Goal: Complete application form

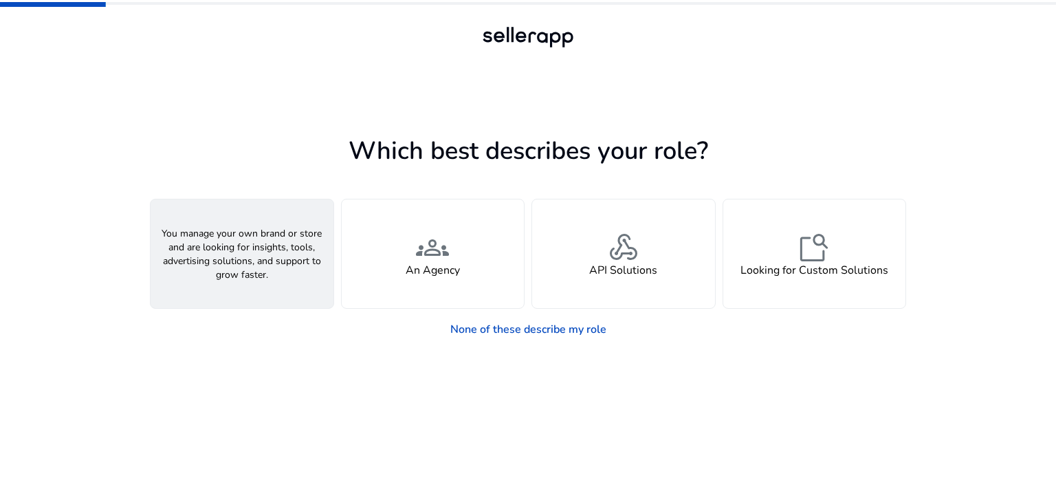
click at [249, 261] on span "person" at bounding box center [242, 247] width 33 height 33
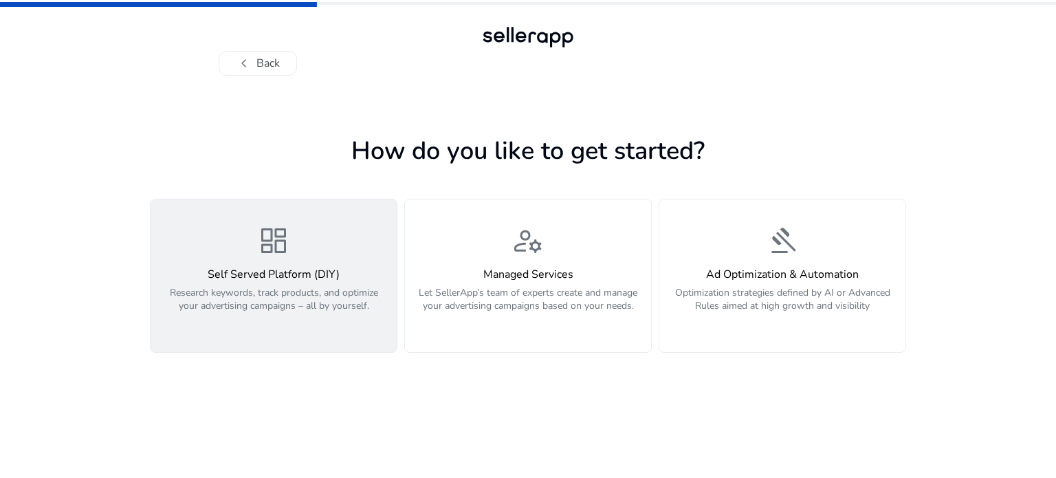
click at [309, 268] on h4 "Self Served Platform (DIY)" at bounding box center [274, 274] width 230 height 13
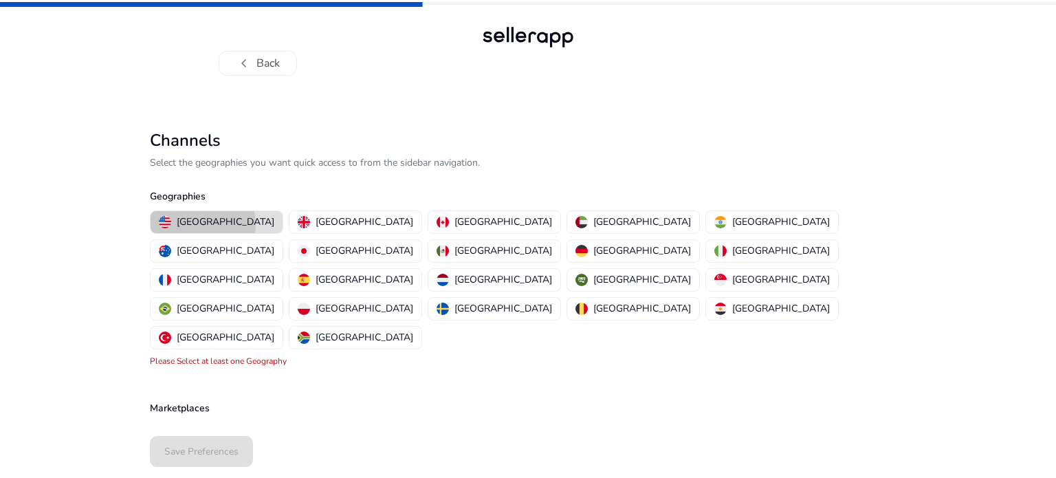
click at [202, 224] on p "[GEOGRAPHIC_DATA]" at bounding box center [226, 222] width 98 height 14
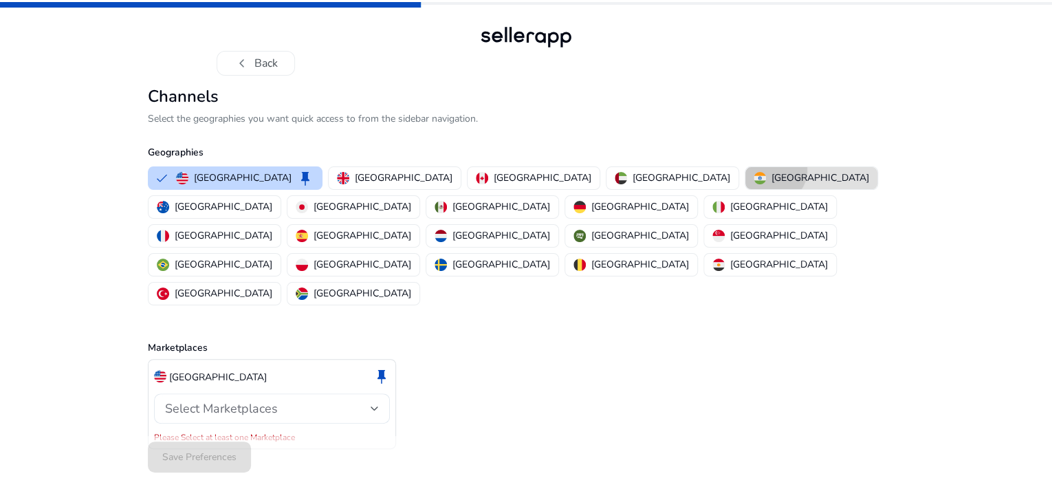
click at [772, 185] on p "[GEOGRAPHIC_DATA]" at bounding box center [821, 178] width 98 height 14
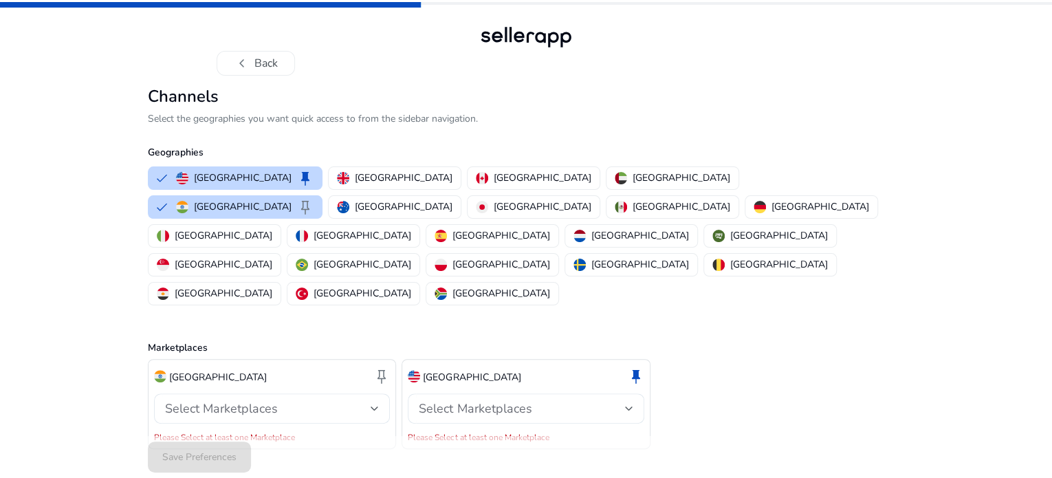
click at [964, 99] on div "chevron_left Back Channels Select the geographies you want quick access to from…" at bounding box center [526, 251] width 1052 height 502
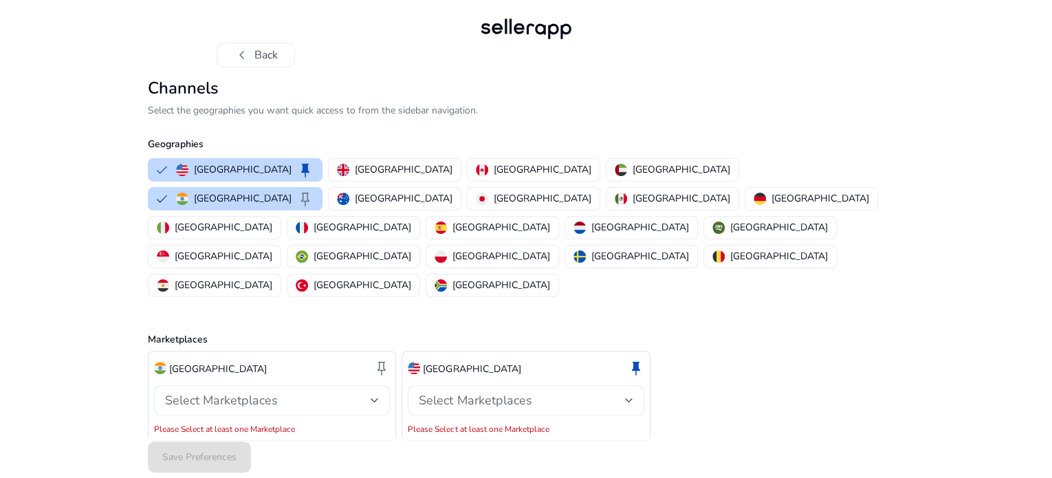
scroll to position [9, 0]
click at [935, 328] on div "chevron_left Back Channels Select the geographies you want quick access to from…" at bounding box center [526, 242] width 1052 height 502
click at [345, 392] on div "Select Marketplaces" at bounding box center [268, 399] width 206 height 15
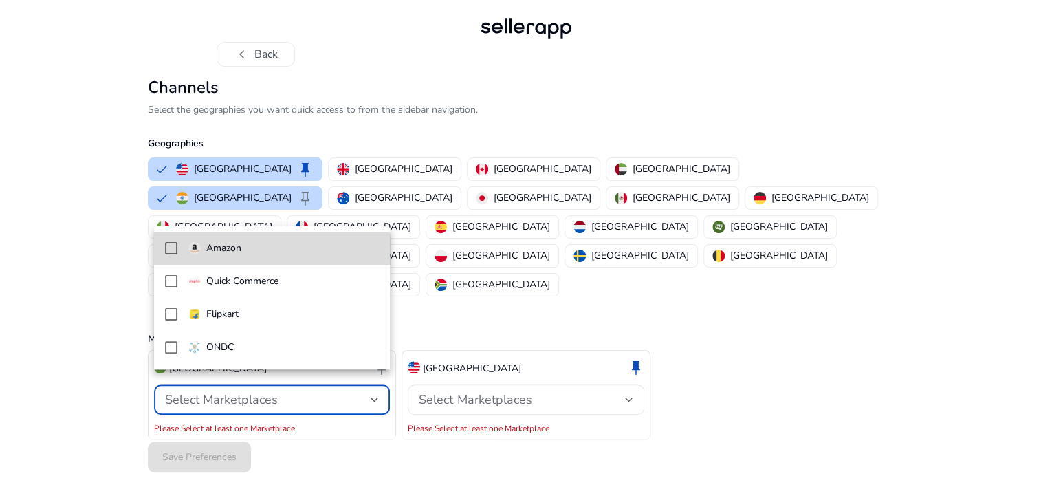
click at [238, 253] on p "Amazon" at bounding box center [223, 248] width 35 height 15
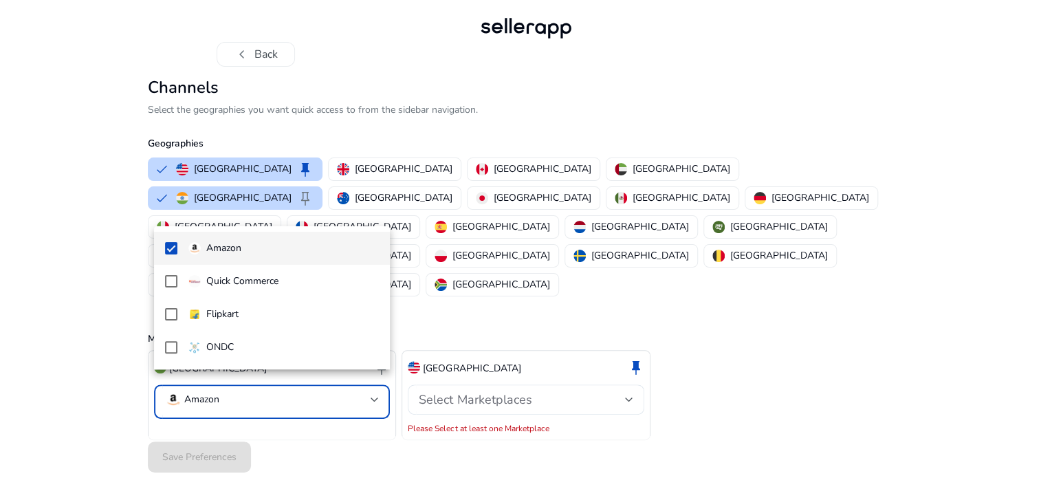
click at [471, 386] on div at bounding box center [526, 239] width 1052 height 478
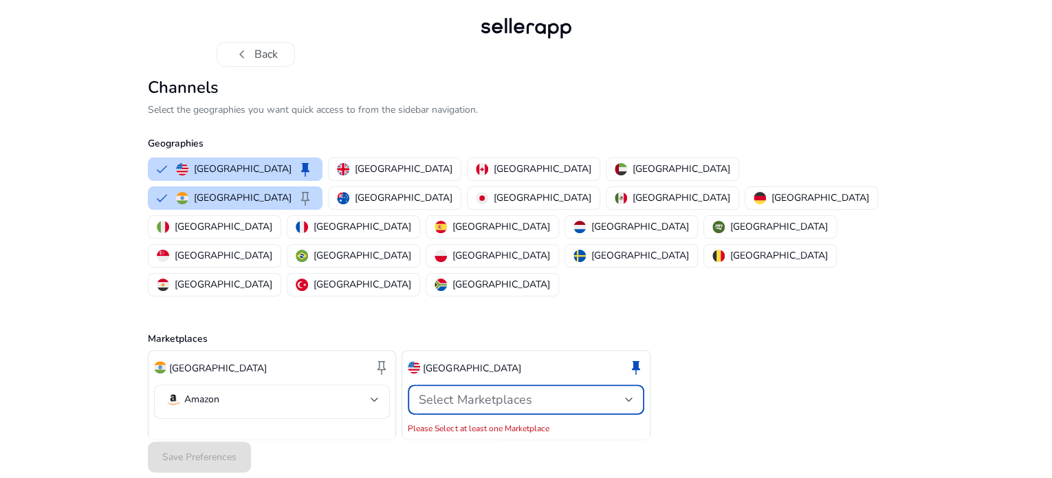
click at [471, 391] on span "Select Marketplaces" at bounding box center [475, 399] width 113 height 17
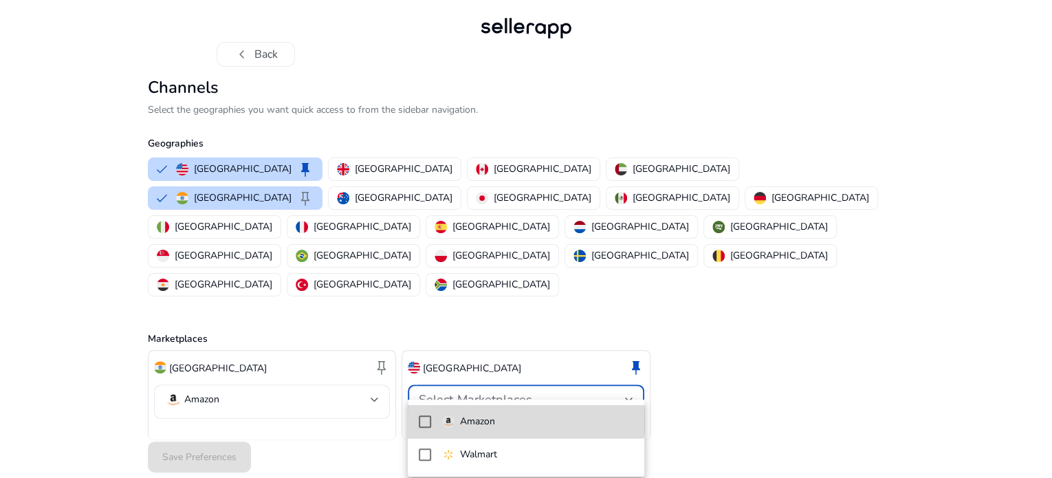
click at [430, 413] on mat-option "Amazon" at bounding box center [526, 421] width 237 height 33
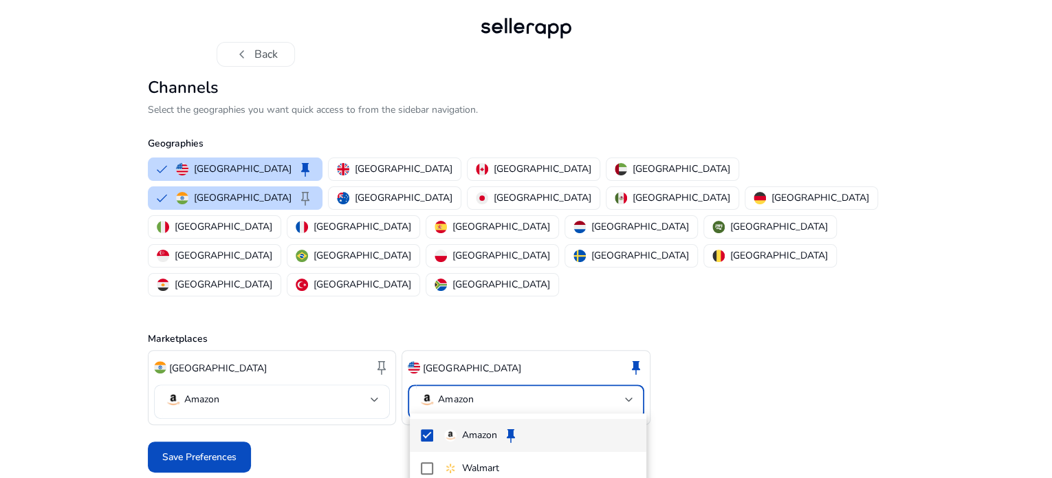
scroll to position [0, 0]
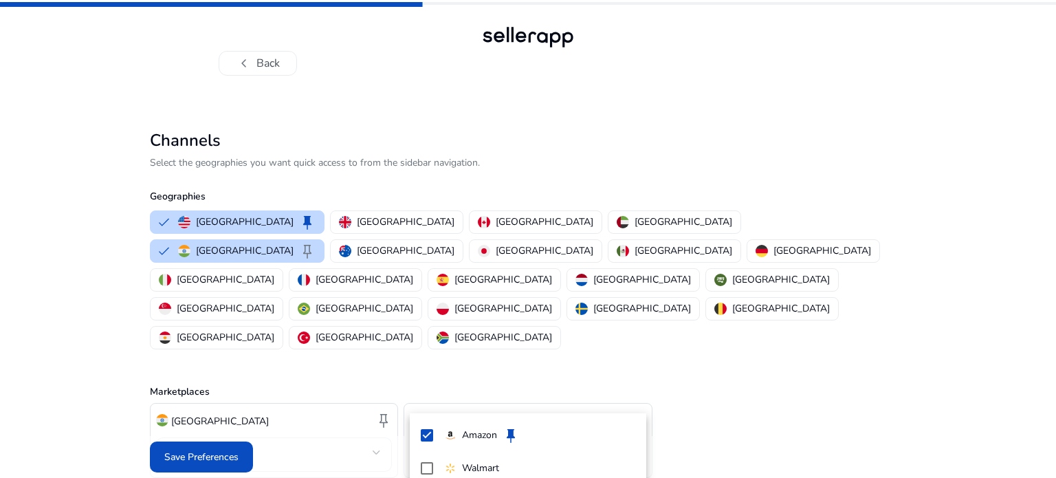
click at [882, 395] on div at bounding box center [528, 239] width 1056 height 478
click at [455, 243] on p "[GEOGRAPHIC_DATA]" at bounding box center [406, 250] width 98 height 14
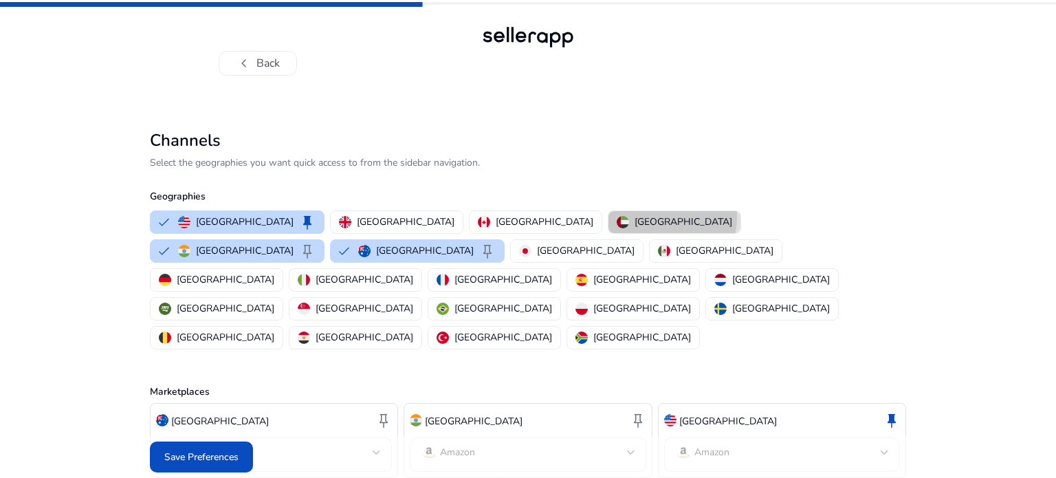
click at [635, 217] on p "[GEOGRAPHIC_DATA]" at bounding box center [684, 222] width 98 height 14
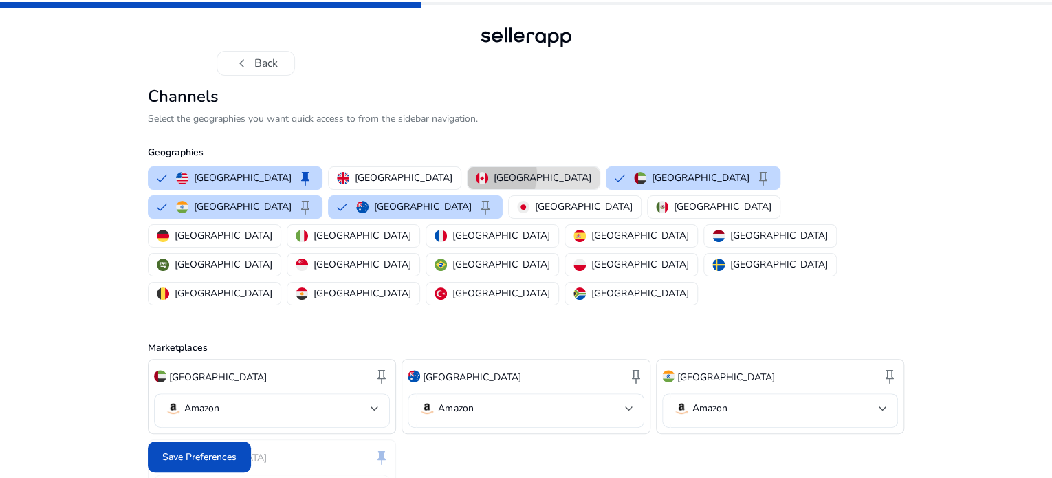
click at [476, 185] on div "[GEOGRAPHIC_DATA]" at bounding box center [534, 178] width 116 height 14
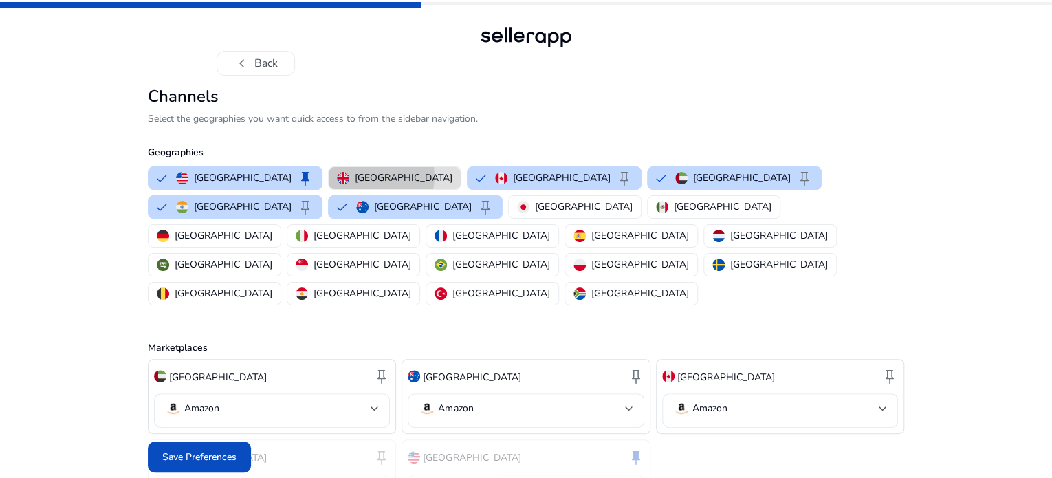
click at [355, 185] on p "[GEOGRAPHIC_DATA]" at bounding box center [404, 178] width 98 height 14
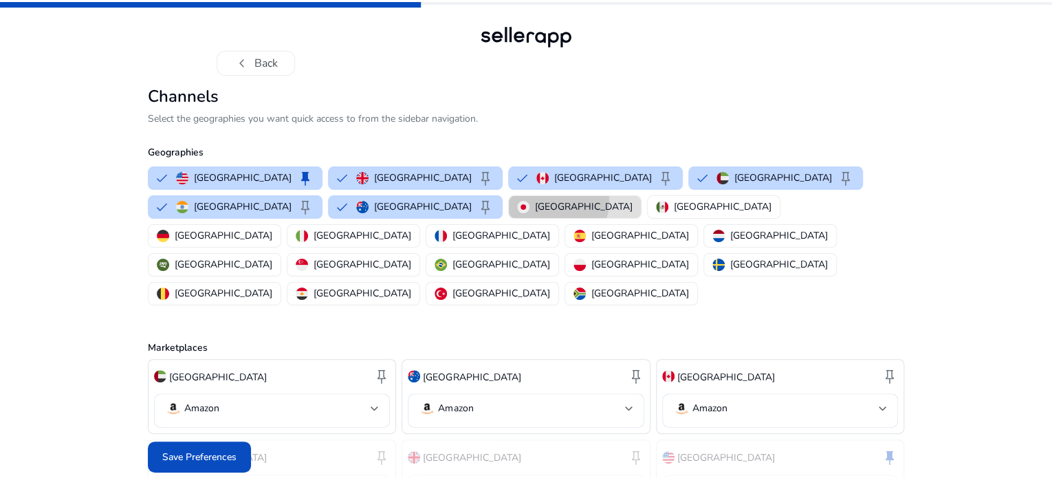
click at [535, 214] on p "[GEOGRAPHIC_DATA]" at bounding box center [584, 206] width 98 height 14
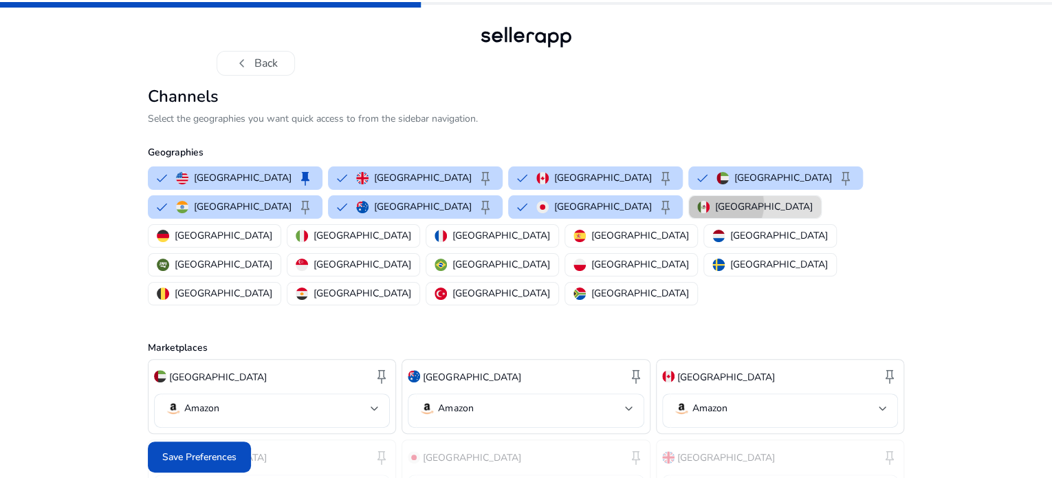
click at [715, 214] on p "[GEOGRAPHIC_DATA]" at bounding box center [764, 206] width 98 height 14
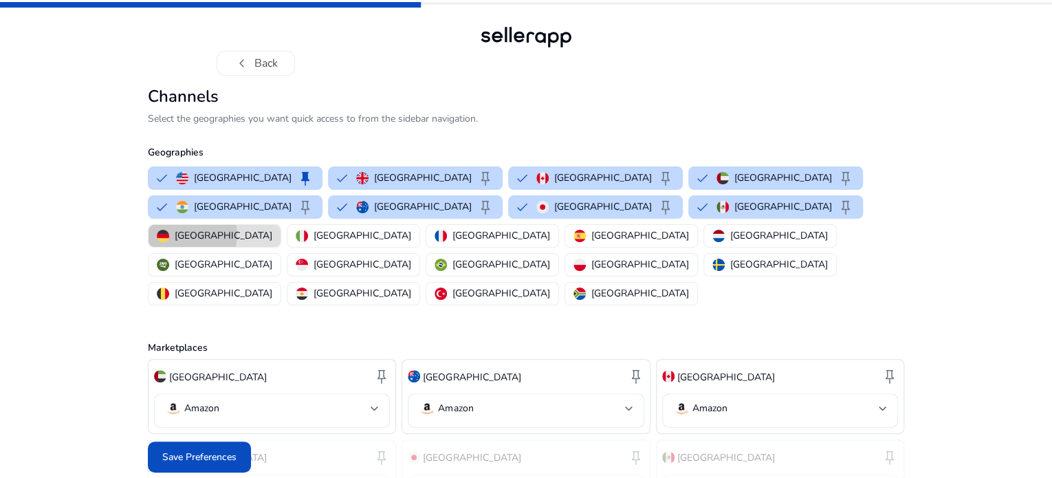
click at [272, 243] on p "[GEOGRAPHIC_DATA]" at bounding box center [224, 235] width 98 height 14
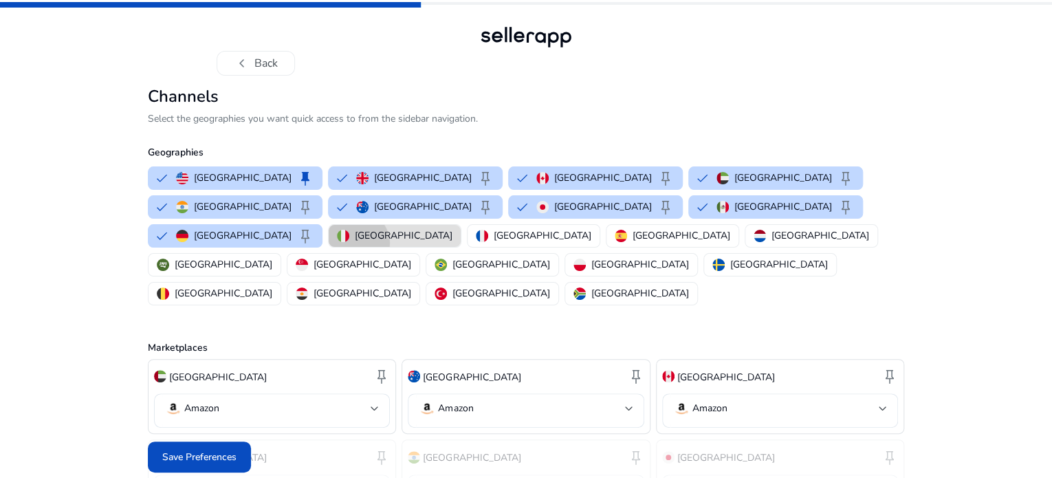
click at [461, 247] on button "[GEOGRAPHIC_DATA]" at bounding box center [395, 236] width 132 height 22
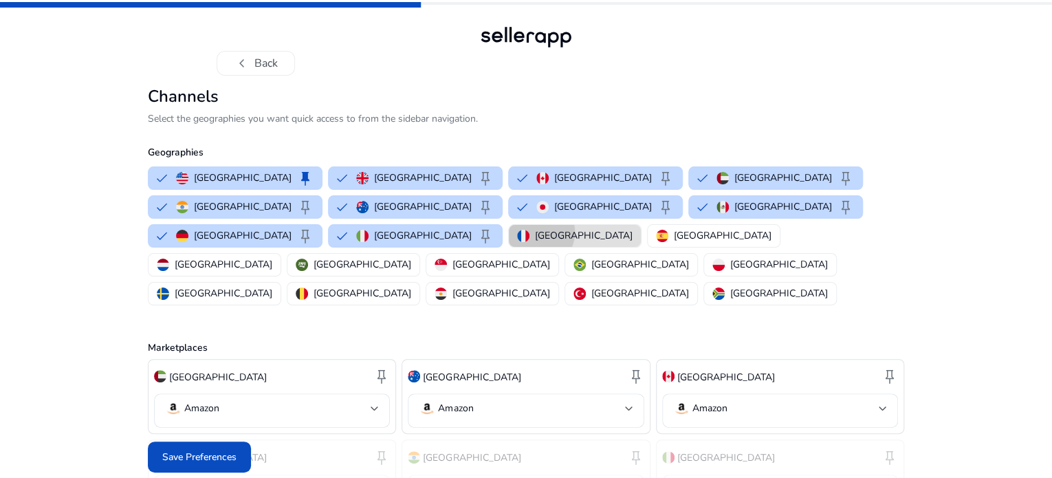
click at [633, 243] on p "[GEOGRAPHIC_DATA]" at bounding box center [584, 235] width 98 height 14
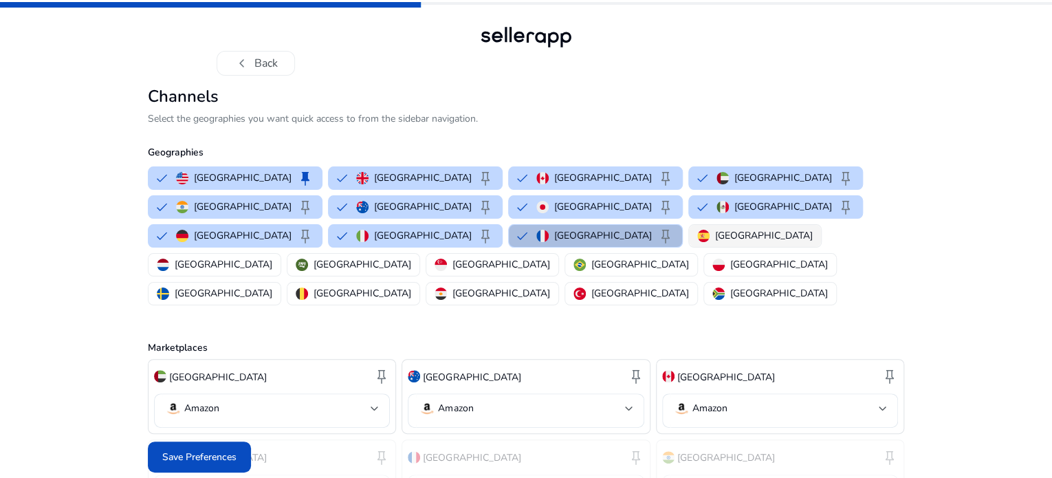
click at [813, 243] on p "[GEOGRAPHIC_DATA]" at bounding box center [764, 235] width 98 height 14
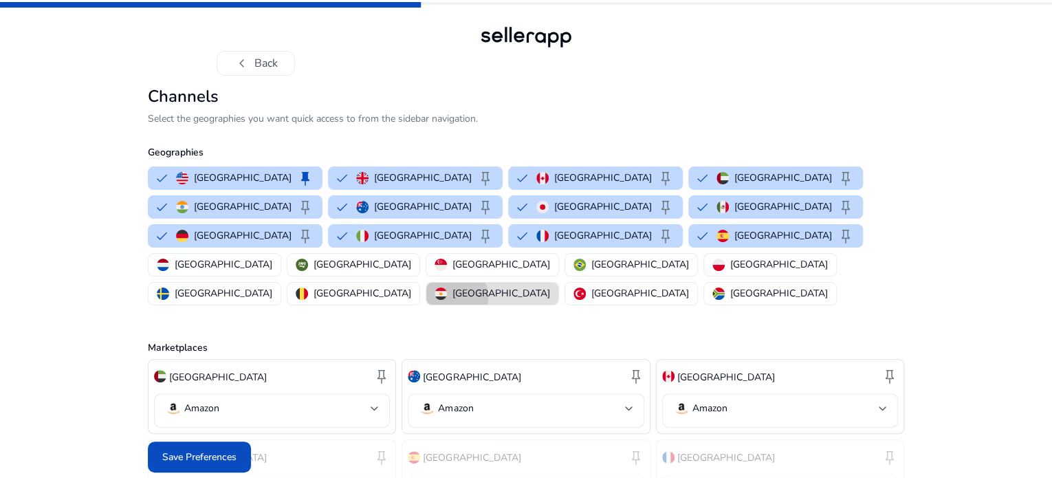
click at [550, 286] on div "[GEOGRAPHIC_DATA]" at bounding box center [493, 293] width 116 height 14
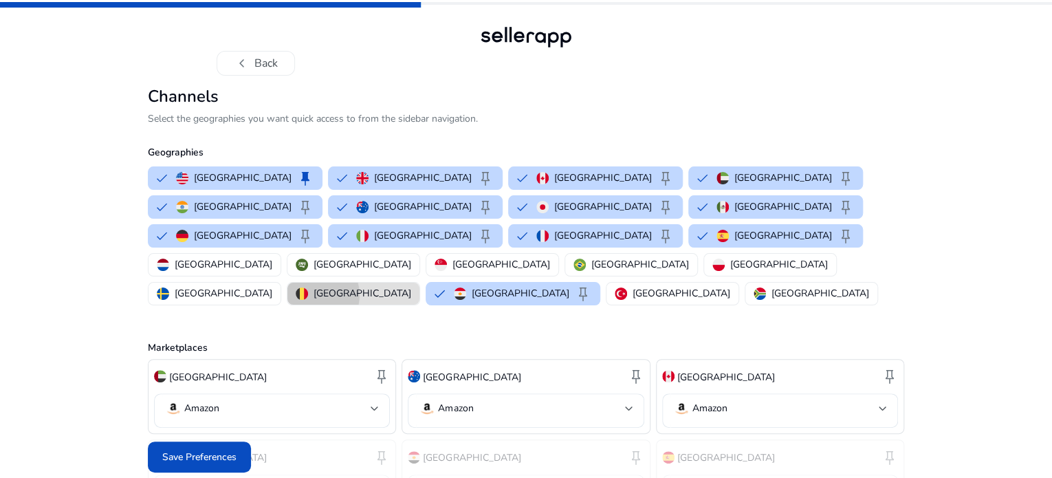
click at [411, 286] on p "[GEOGRAPHIC_DATA]" at bounding box center [363, 293] width 98 height 14
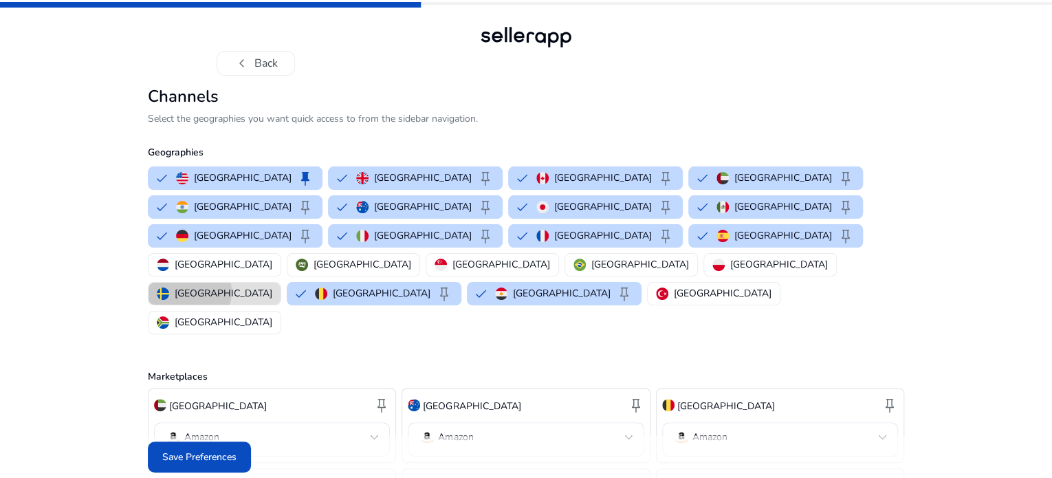
click at [272, 286] on p "[GEOGRAPHIC_DATA]" at bounding box center [224, 293] width 98 height 14
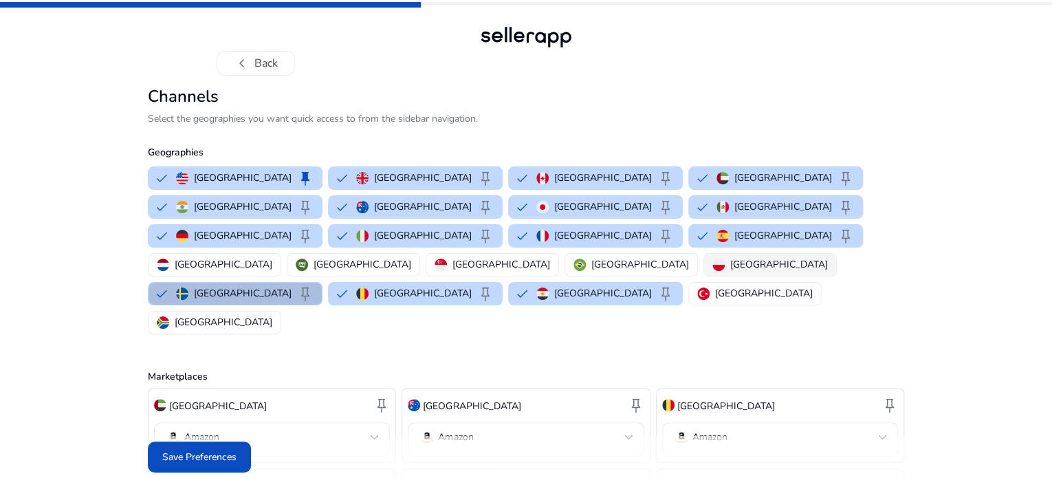
click at [730, 272] on p "[GEOGRAPHIC_DATA]" at bounding box center [779, 264] width 98 height 14
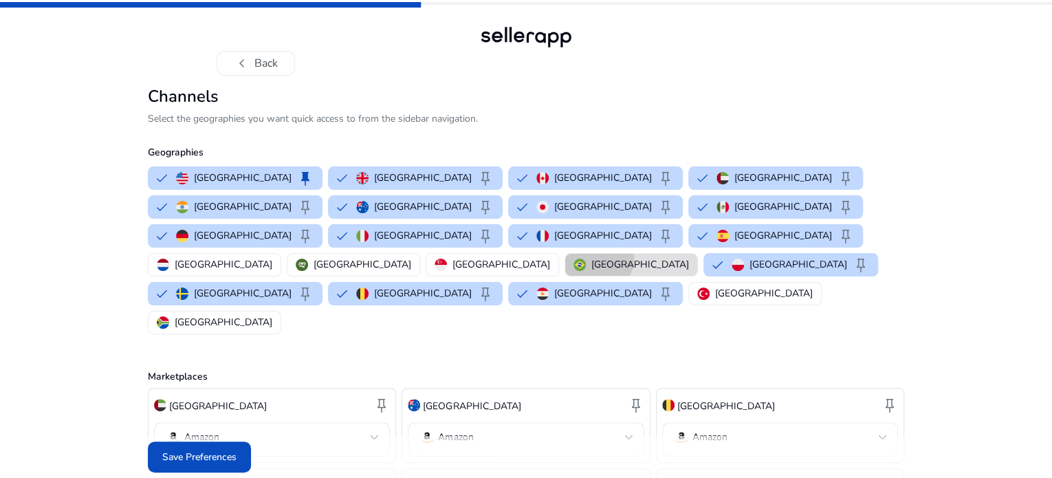
click at [591, 272] on p "[GEOGRAPHIC_DATA]" at bounding box center [640, 264] width 98 height 14
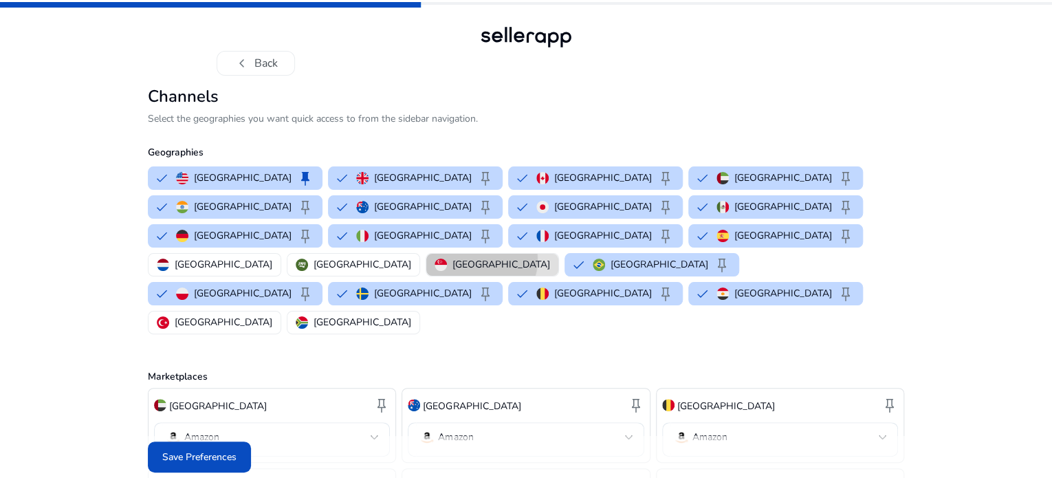
click at [500, 272] on p "[GEOGRAPHIC_DATA]" at bounding box center [501, 264] width 98 height 14
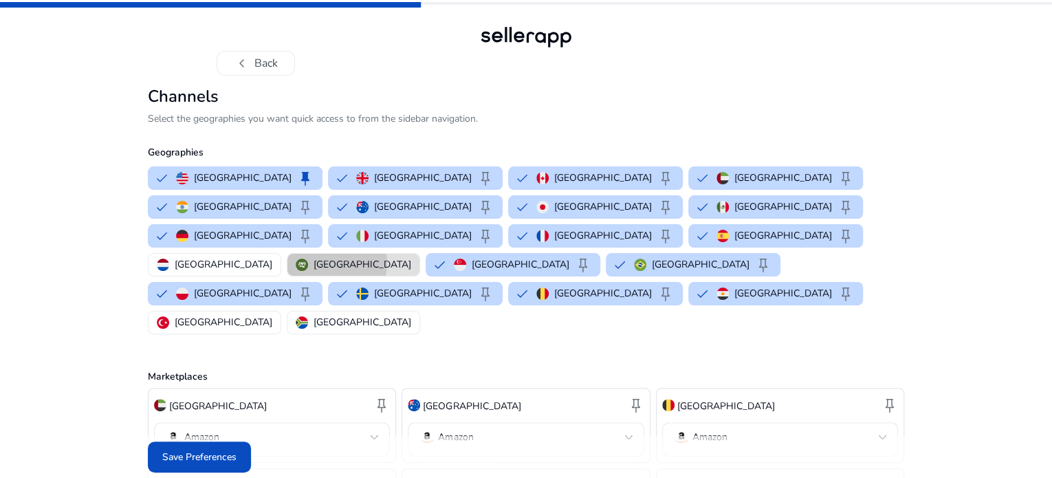
click at [398, 272] on p "[GEOGRAPHIC_DATA]" at bounding box center [363, 264] width 98 height 14
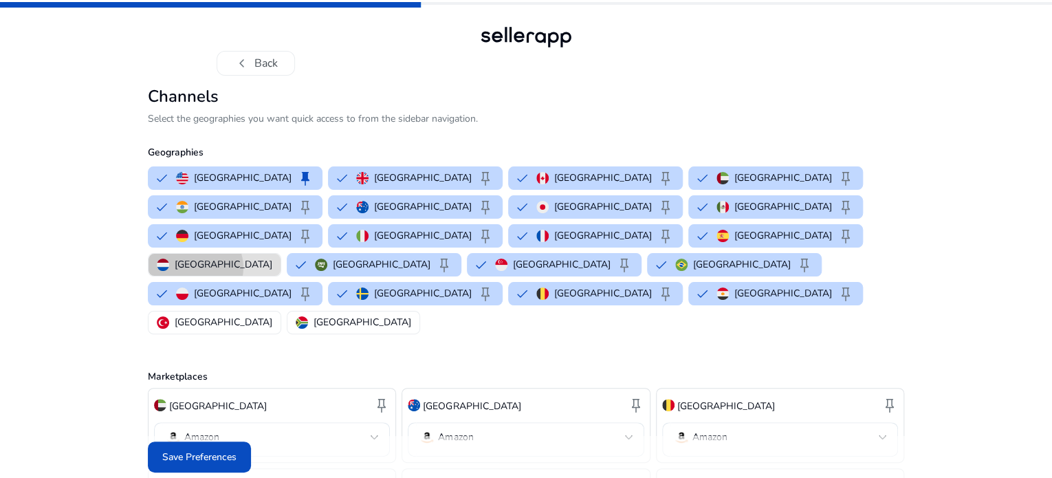
click at [272, 272] on p "[GEOGRAPHIC_DATA]" at bounding box center [224, 264] width 98 height 14
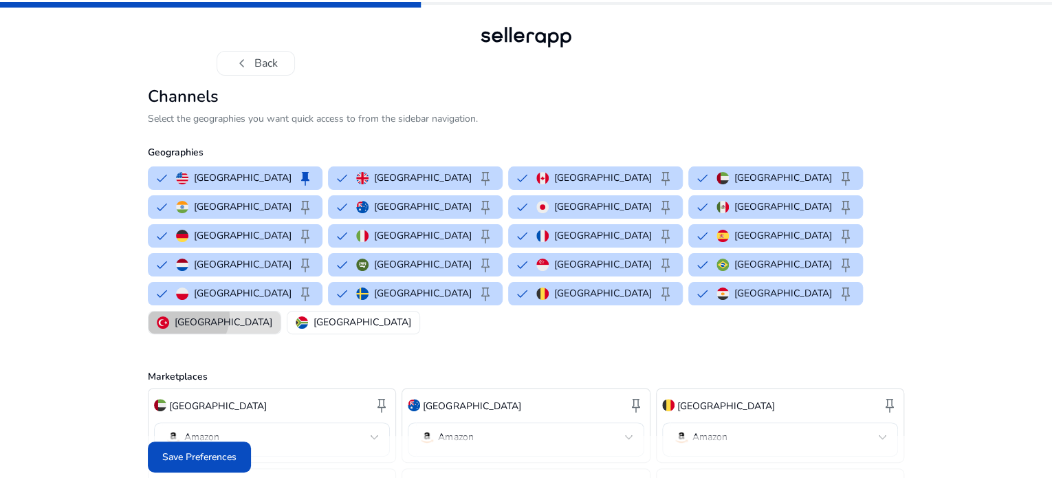
click at [272, 315] on p "[GEOGRAPHIC_DATA]" at bounding box center [224, 322] width 98 height 14
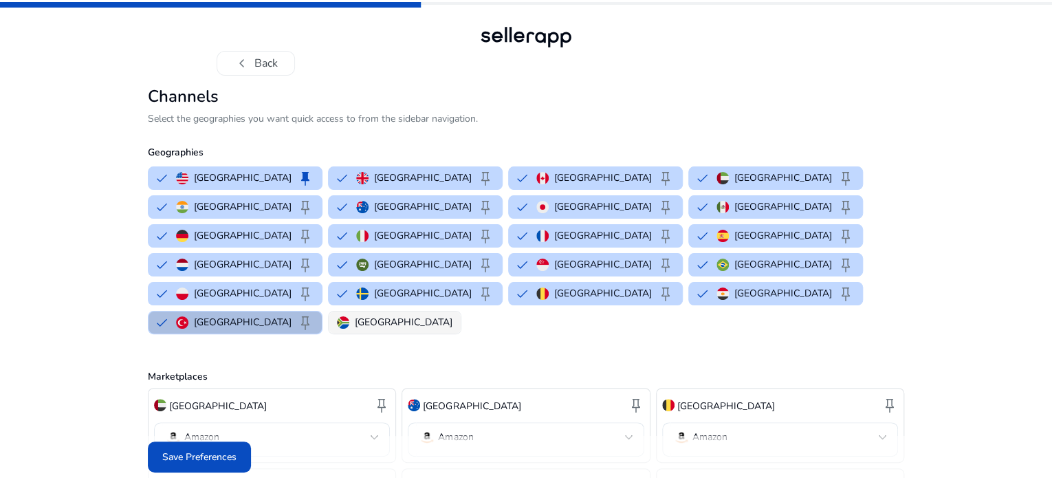
click at [452, 315] on p "[GEOGRAPHIC_DATA]" at bounding box center [404, 322] width 98 height 14
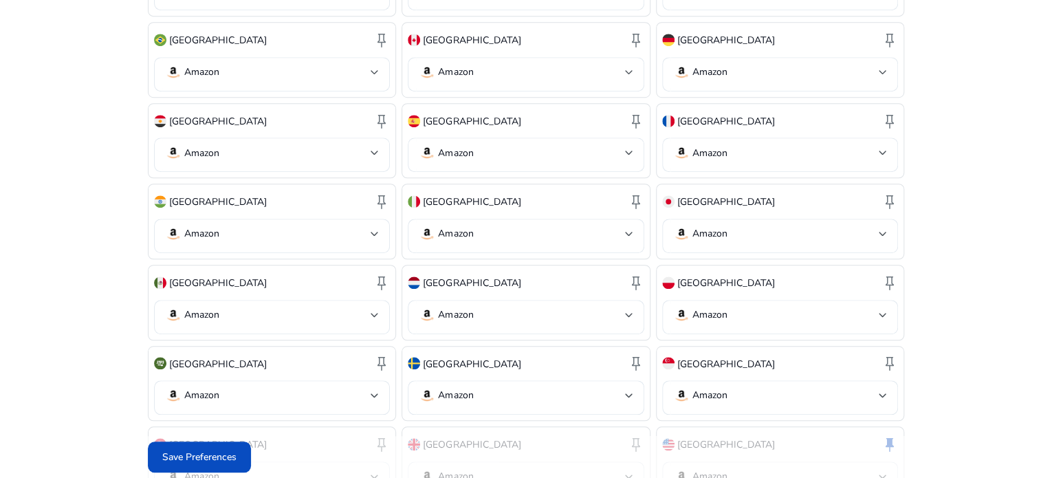
scroll to position [587, 0]
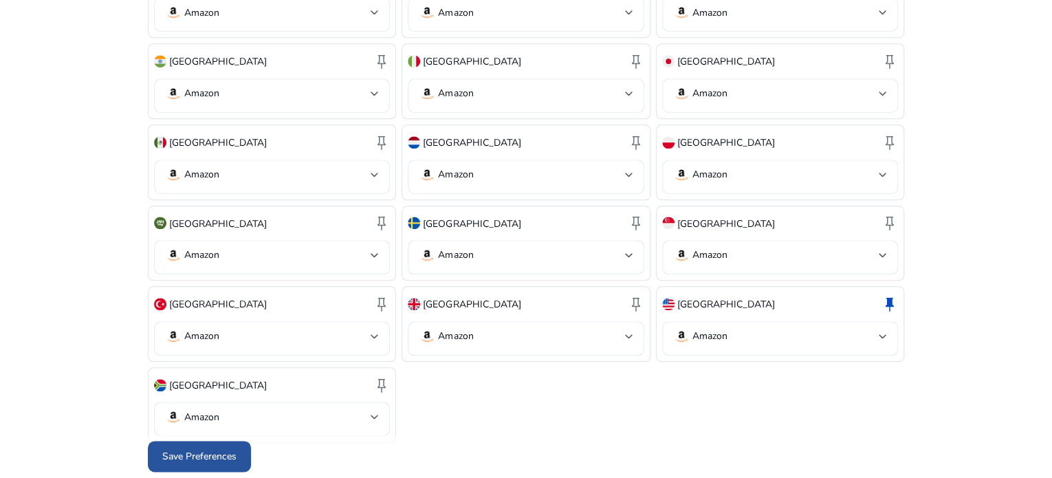
click at [198, 453] on span "Save Preferences" at bounding box center [199, 457] width 74 height 14
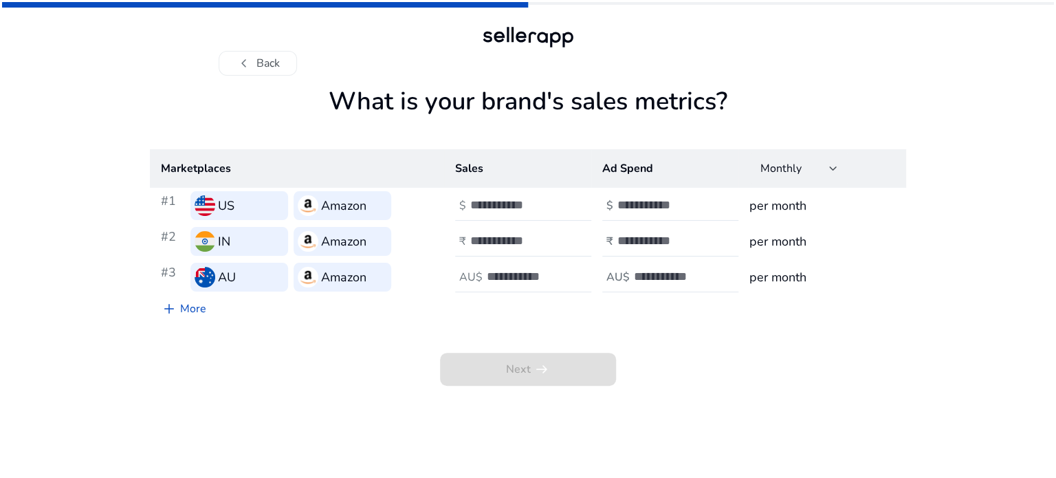
scroll to position [0, 0]
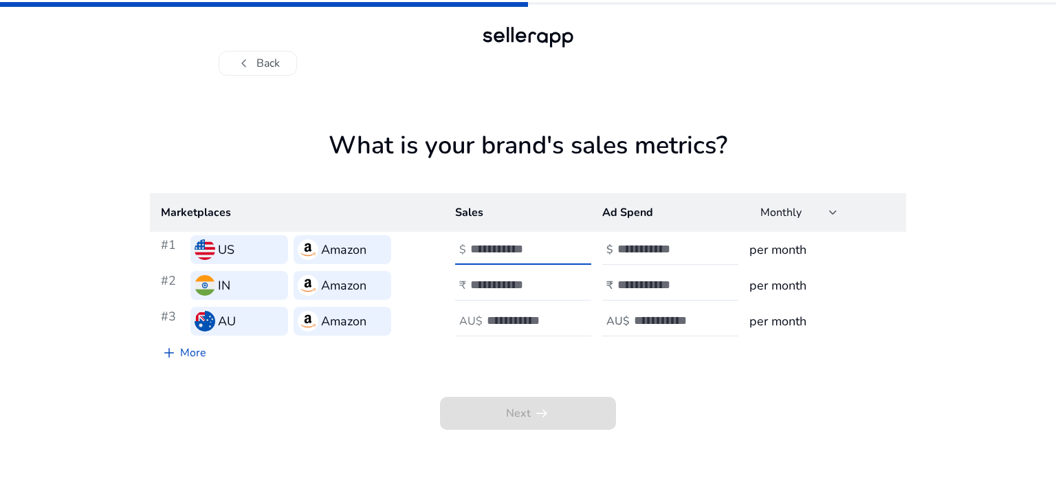
click at [555, 243] on input "*" at bounding box center [516, 248] width 93 height 15
type input "*"
click at [556, 250] on input "*" at bounding box center [516, 248] width 93 height 15
click at [734, 413] on div "Next arrow_right_alt" at bounding box center [528, 398] width 756 height 63
